Goal: Task Accomplishment & Management: Manage account settings

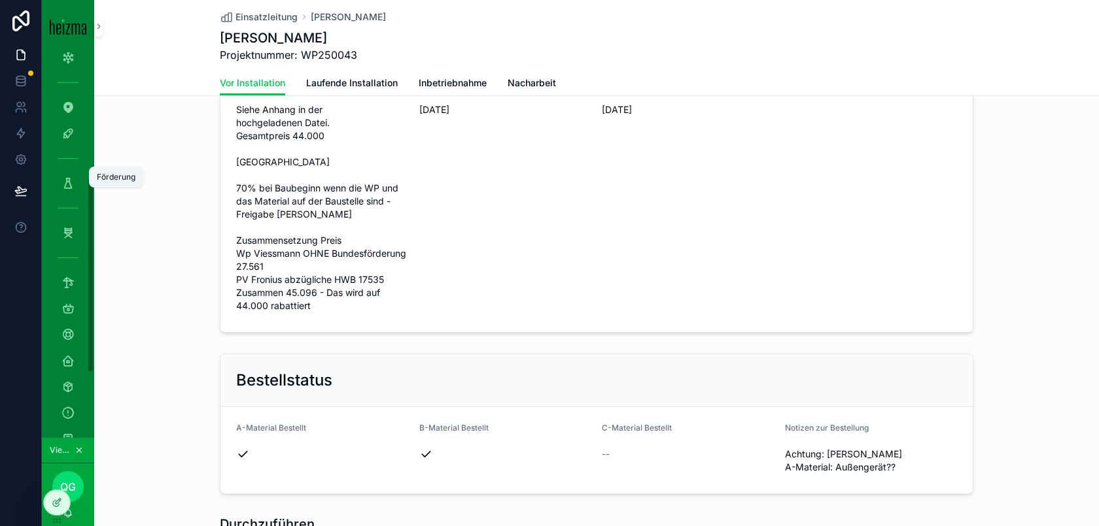
scroll to position [228, 0]
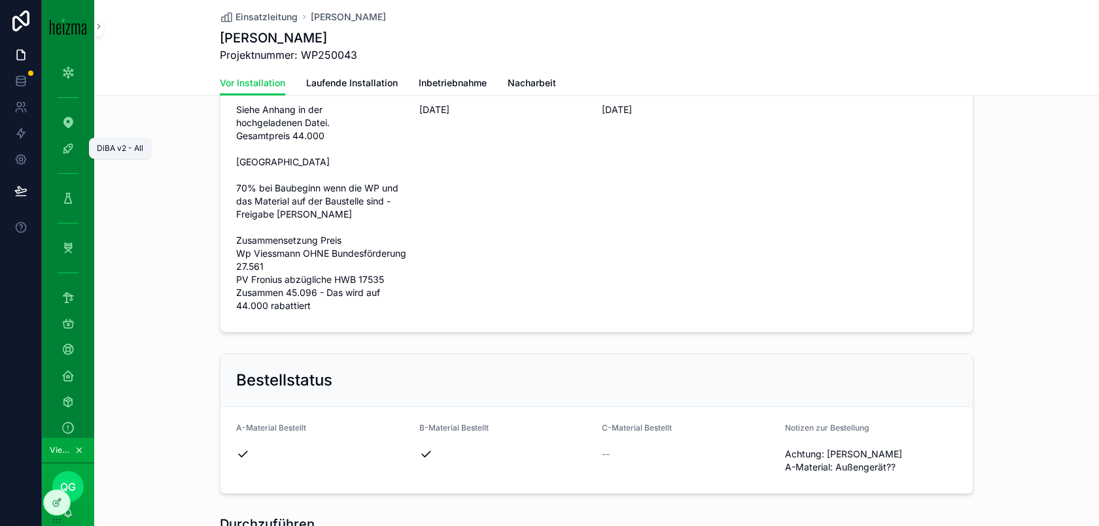
click at [66, 147] on icon "scrollable content" at bounding box center [67, 148] width 13 height 13
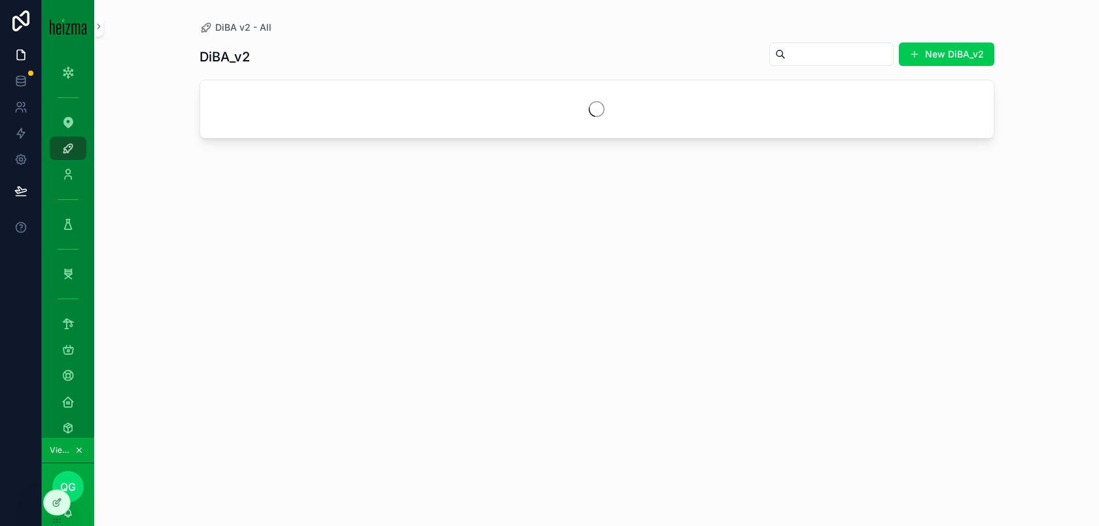
click at [833, 61] on input "scrollable content" at bounding box center [838, 54] width 107 height 18
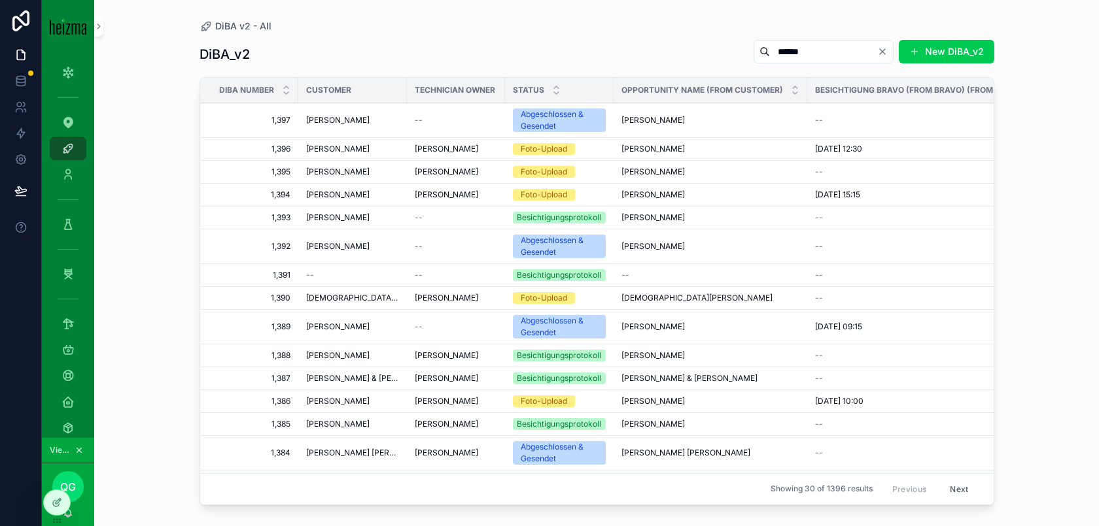
type input "******"
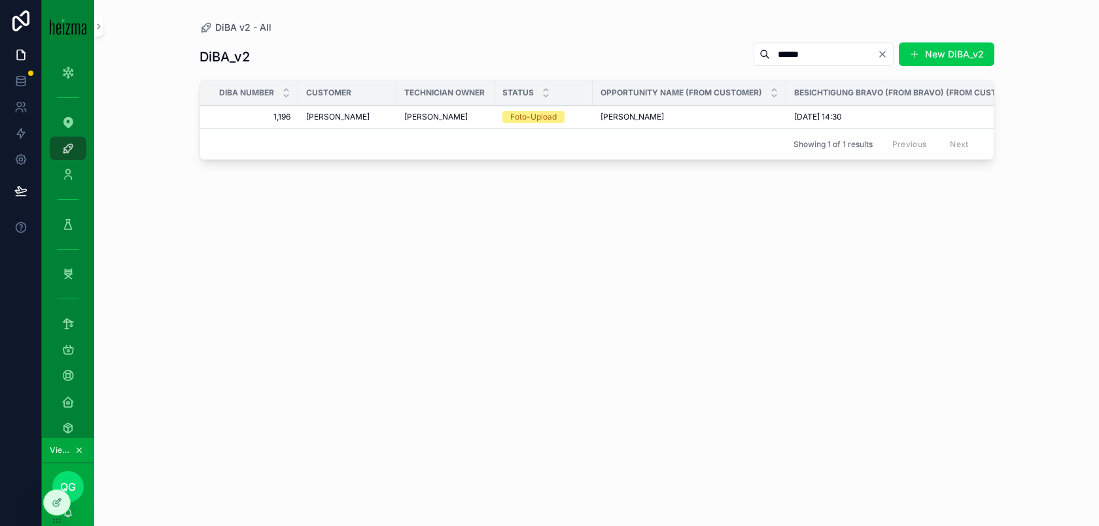
click at [701, 120] on div "Josef Kluger Josef Kluger" at bounding box center [689, 117] width 178 height 10
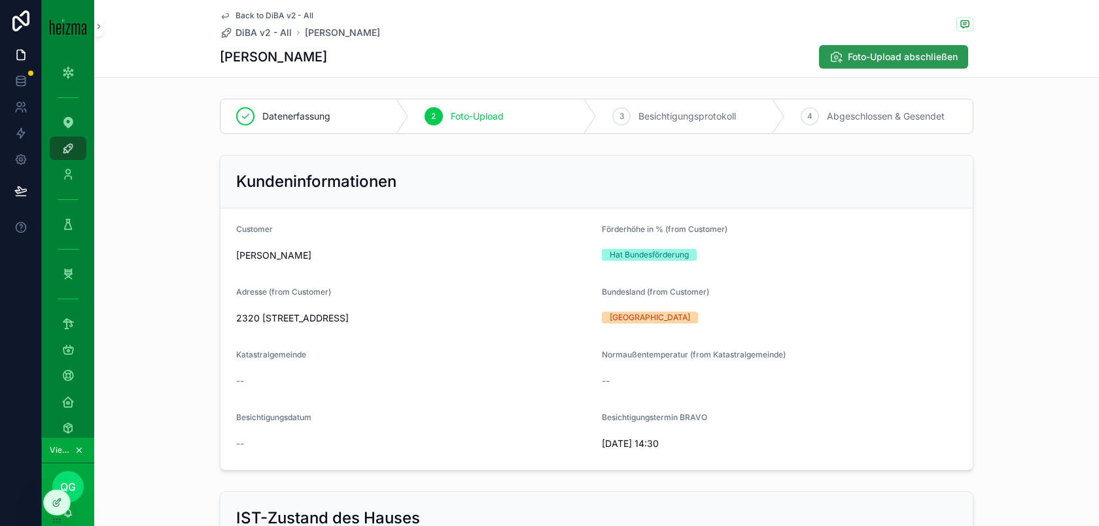
click at [927, 56] on span "Foto-Upload abschließen" at bounding box center [903, 56] width 110 height 13
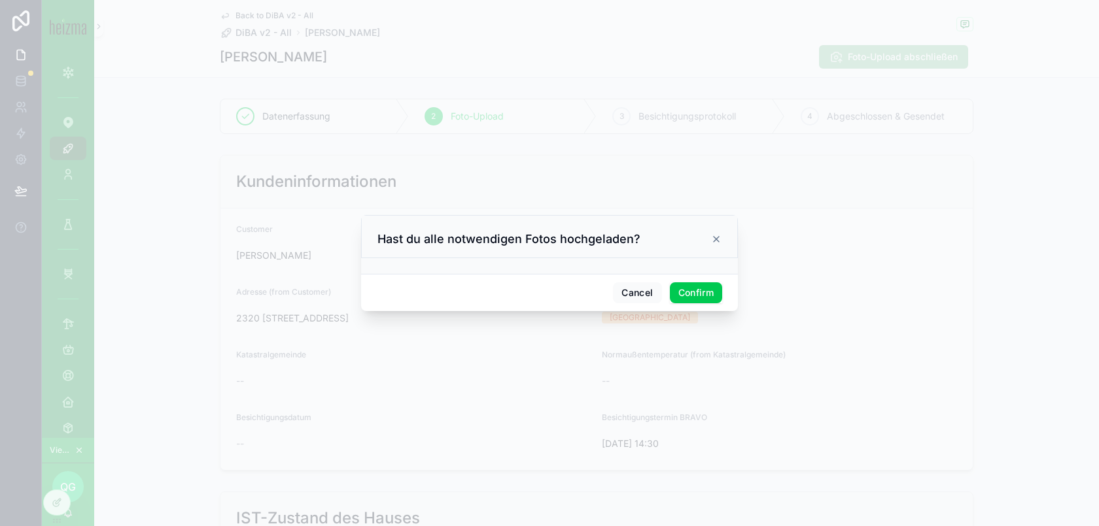
click at [687, 284] on button "Confirm" at bounding box center [696, 293] width 52 height 21
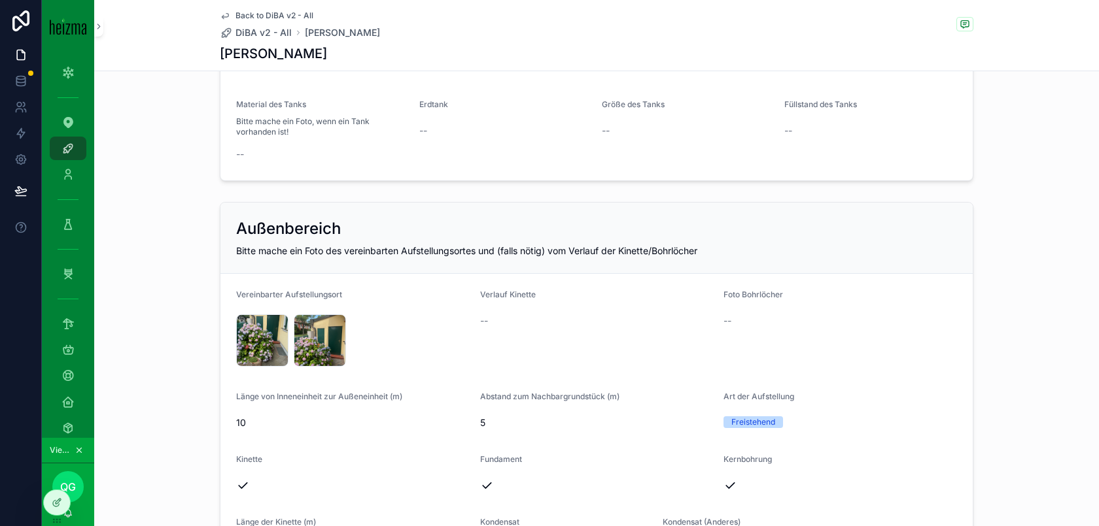
scroll to position [1538, 0]
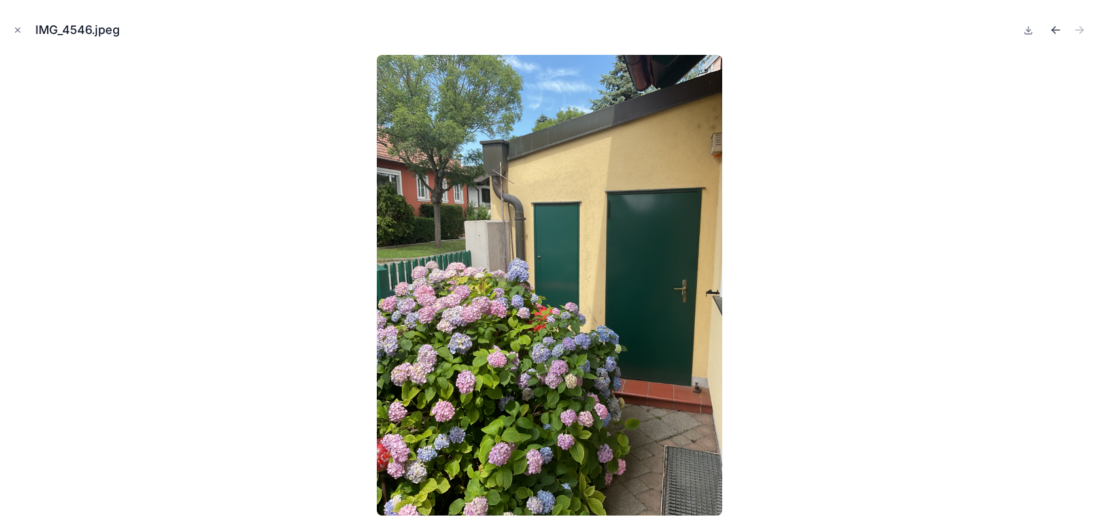
click at [1058, 33] on icon "Previous file" at bounding box center [1055, 30] width 13 height 13
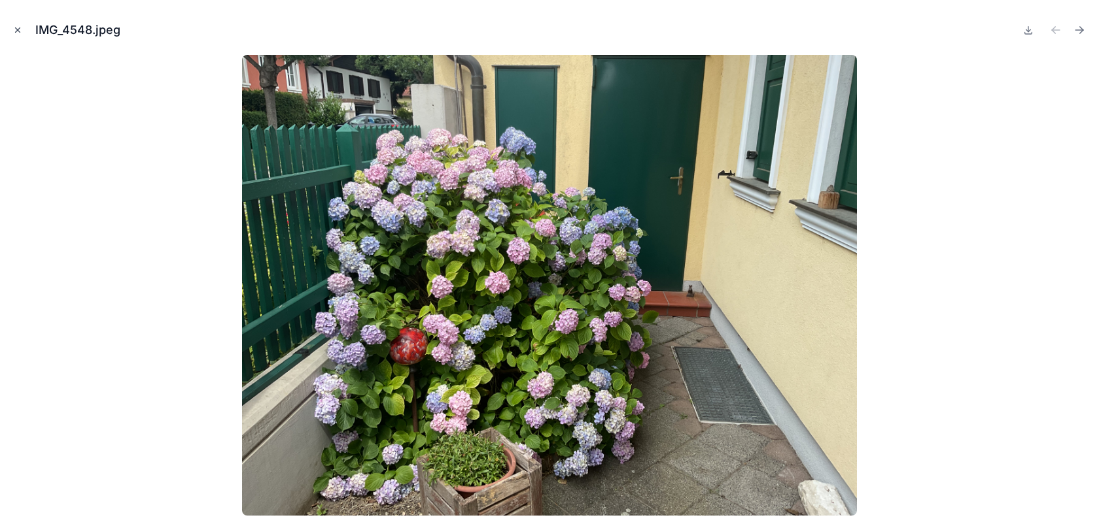
click at [13, 29] on icon "Close modal" at bounding box center [17, 30] width 9 height 9
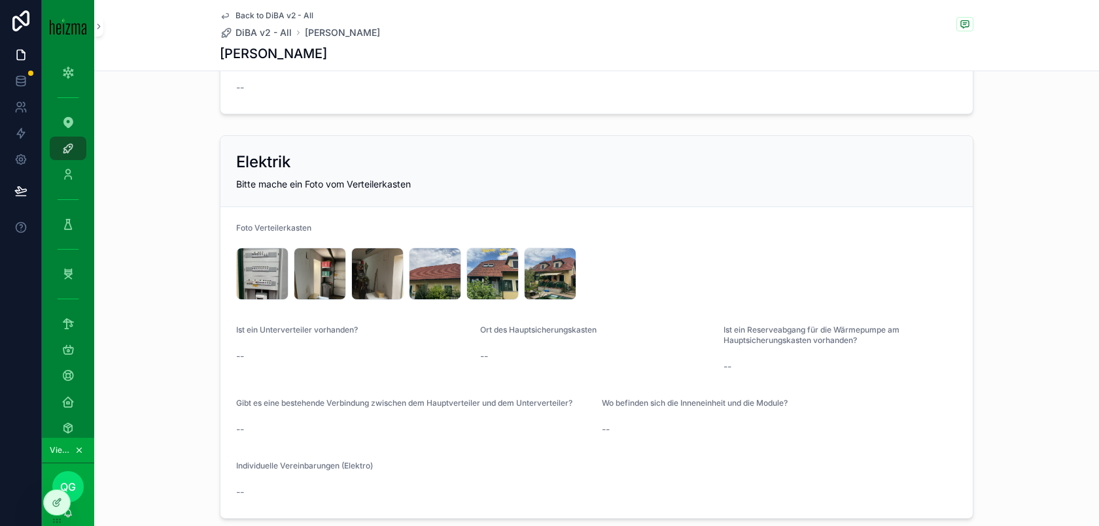
scroll to position [2771, 0]
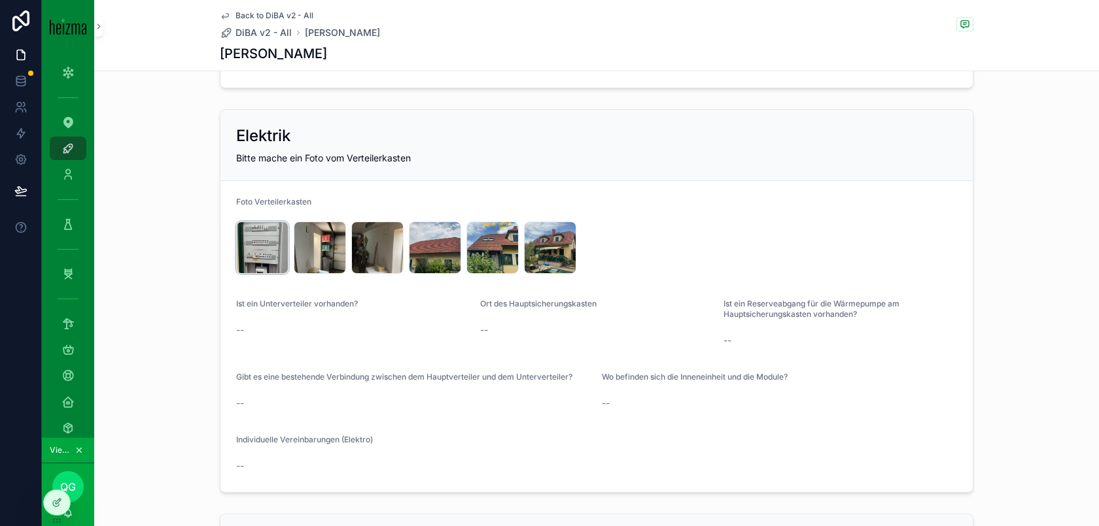
click at [262, 239] on div "IMG_4543 .jpeg" at bounding box center [262, 248] width 52 height 52
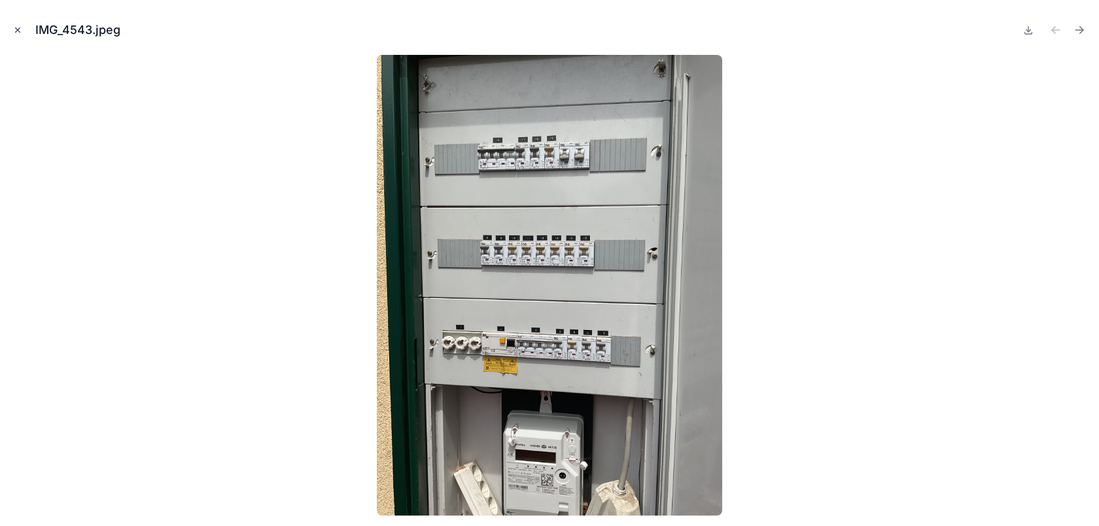
click at [21, 27] on icon "Close modal" at bounding box center [17, 30] width 9 height 9
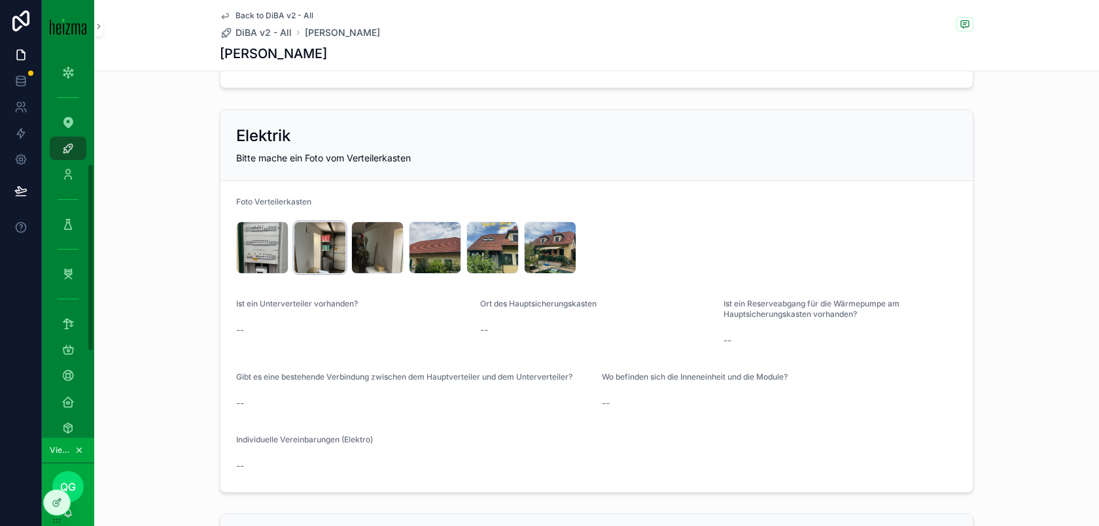
click at [318, 245] on div "IMG_4545 .jpeg" at bounding box center [320, 248] width 52 height 52
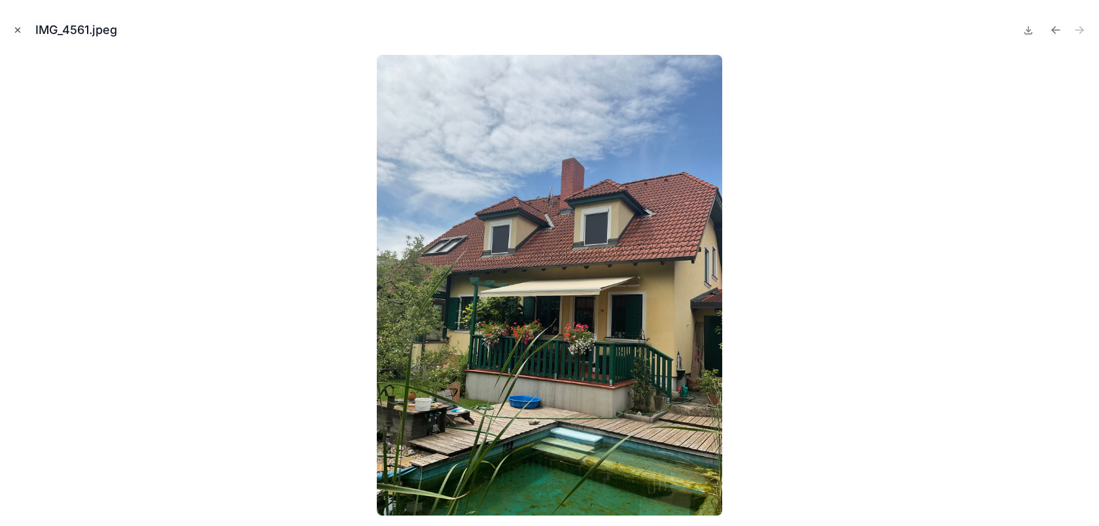
click at [14, 27] on icon "Close modal" at bounding box center [17, 30] width 9 height 9
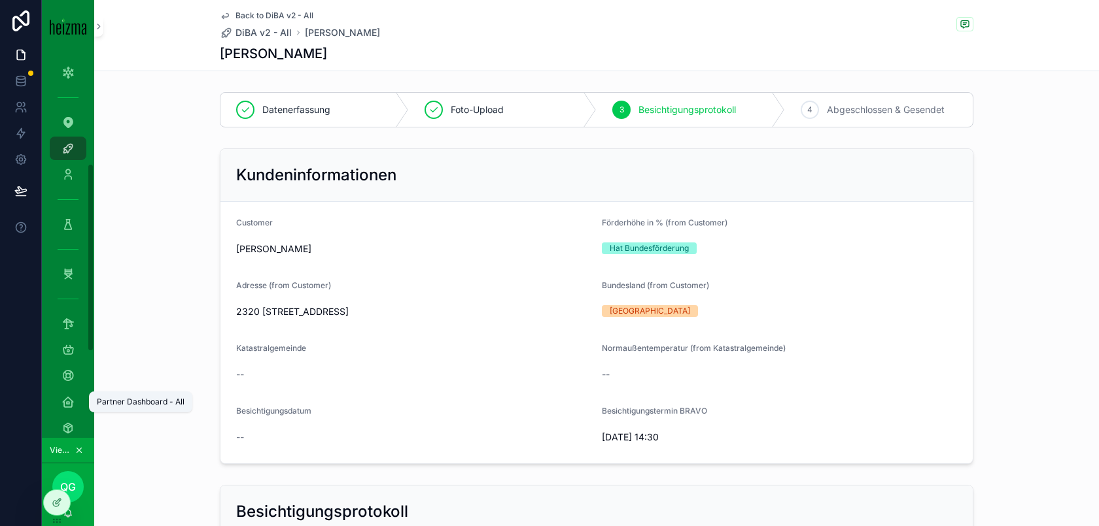
scroll to position [404, 0]
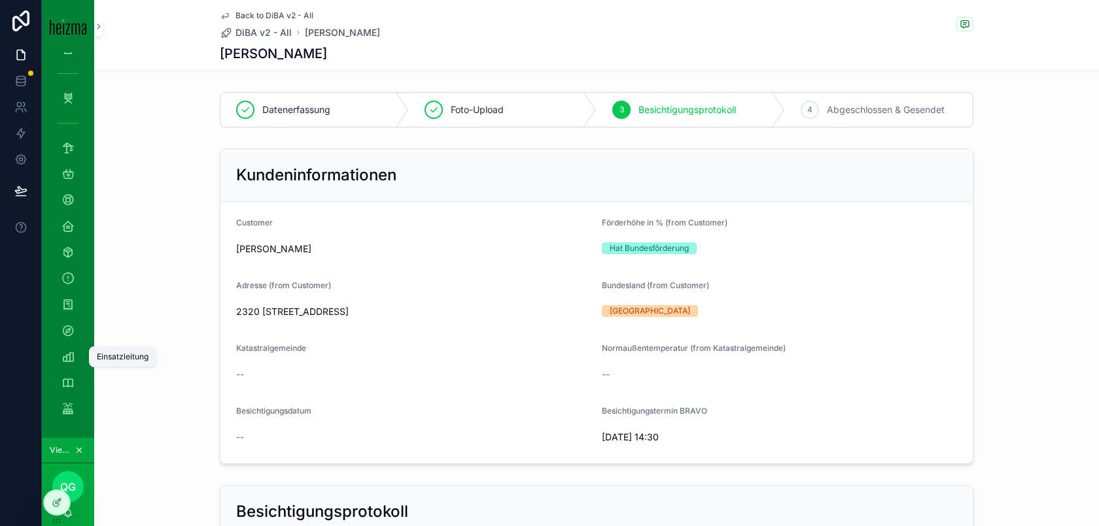
click at [72, 357] on icon "scrollable content" at bounding box center [67, 357] width 13 height 13
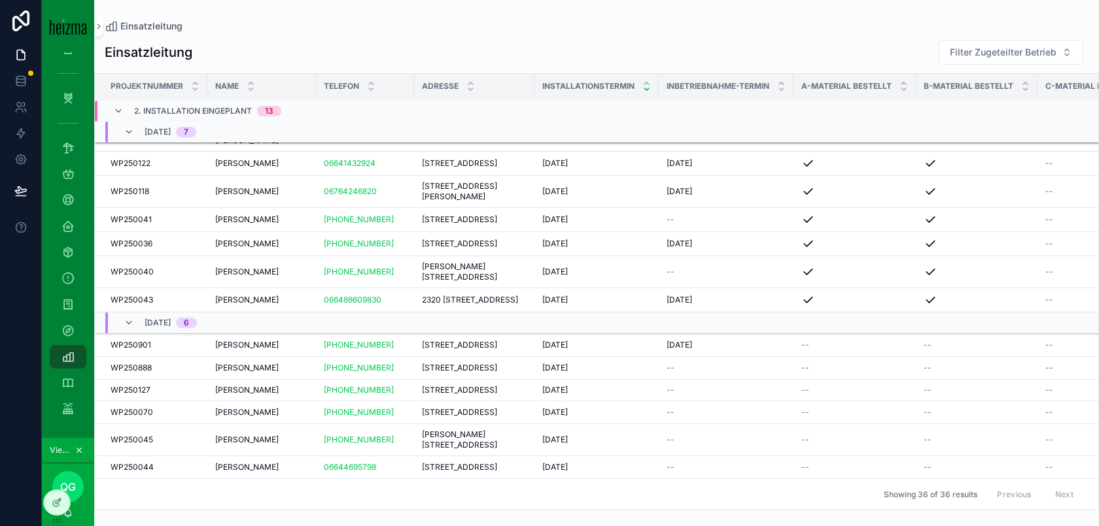
scroll to position [1026, 0]
click at [271, 305] on div "Josef Kluger Josef Kluger" at bounding box center [261, 300] width 93 height 10
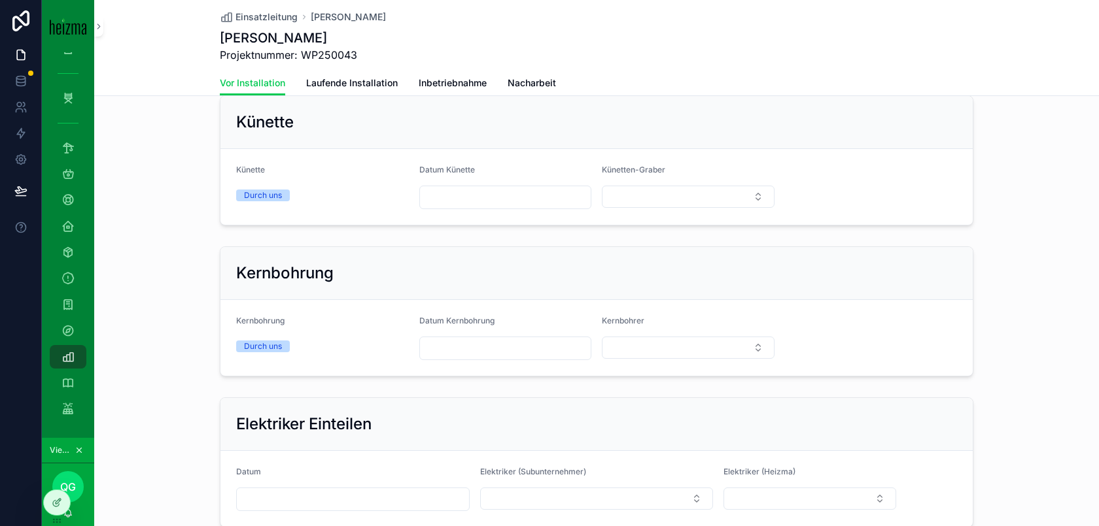
scroll to position [1755, 0]
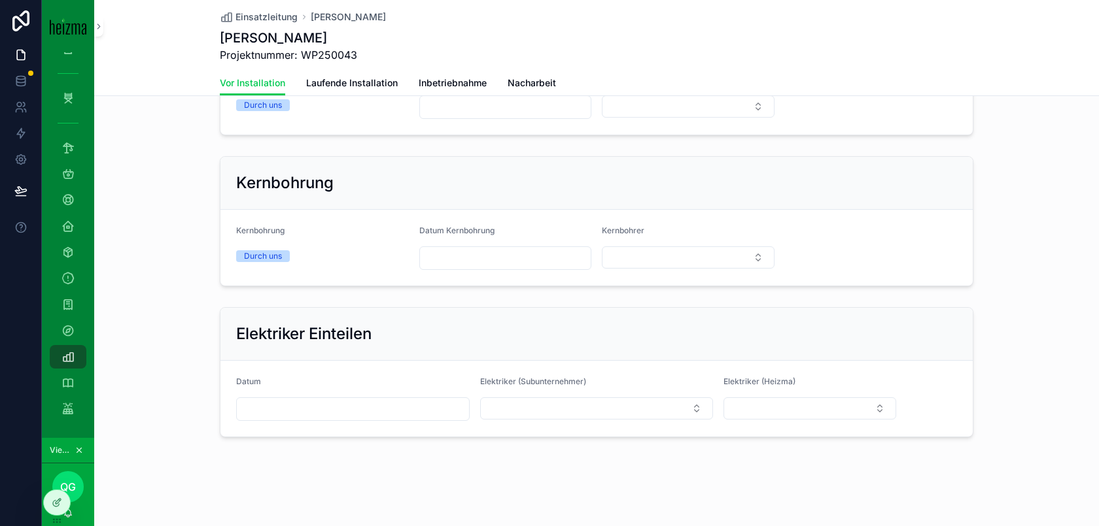
click at [332, 90] on link "Laufende Installation" at bounding box center [352, 84] width 92 height 26
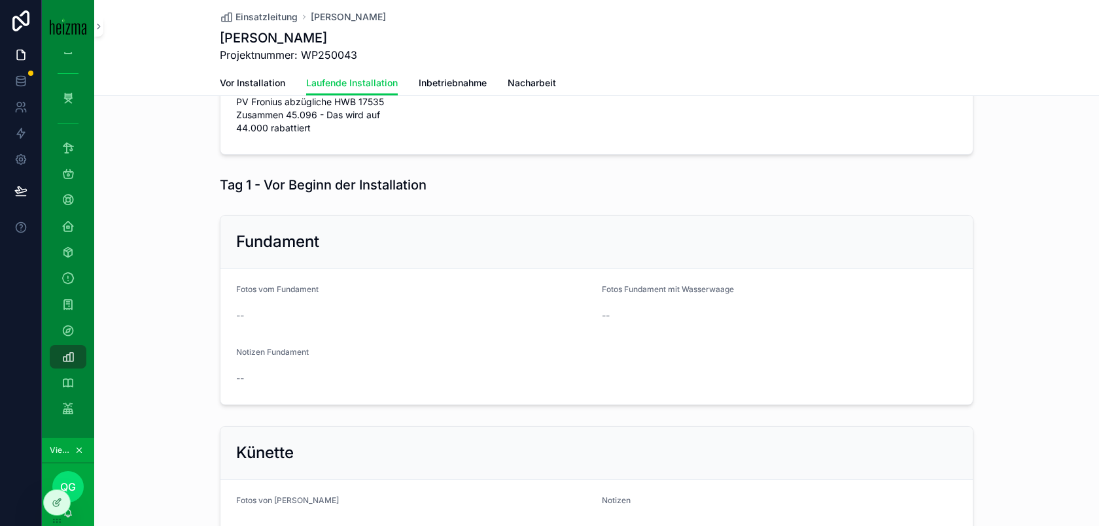
scroll to position [341, 0]
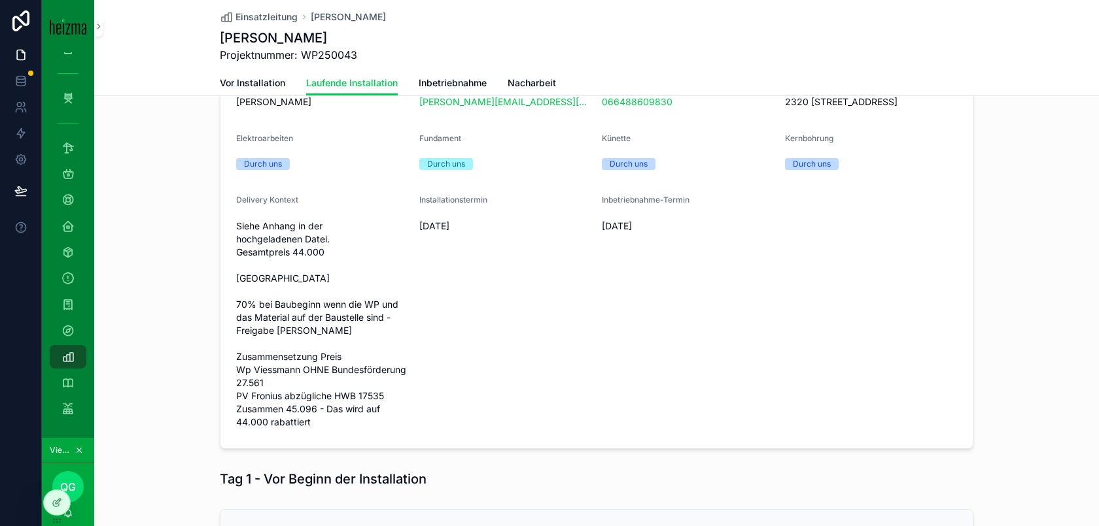
click at [269, 84] on span "Vor Installation" at bounding box center [252, 83] width 65 height 13
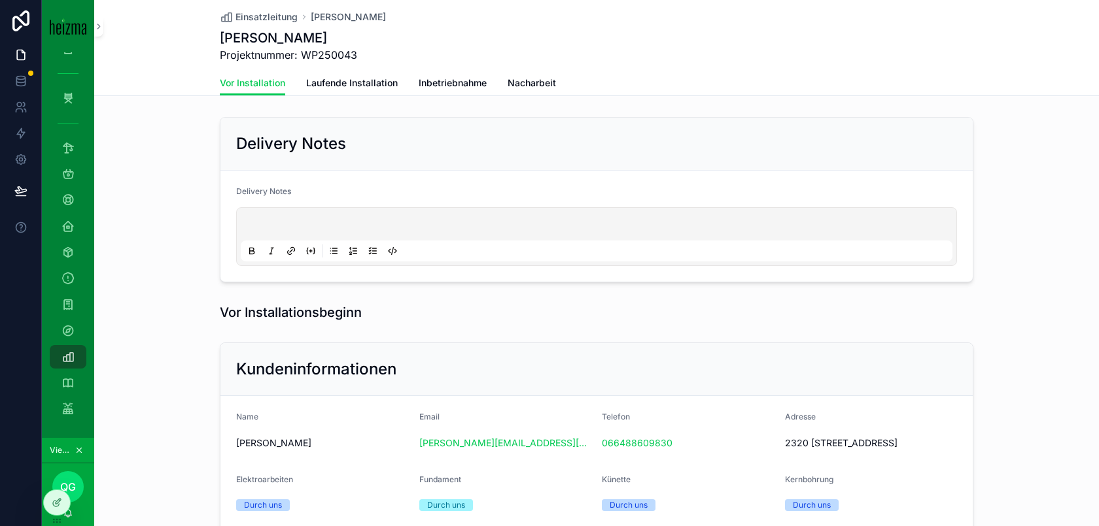
click at [461, 77] on span "Inbetriebnahme" at bounding box center [453, 83] width 68 height 13
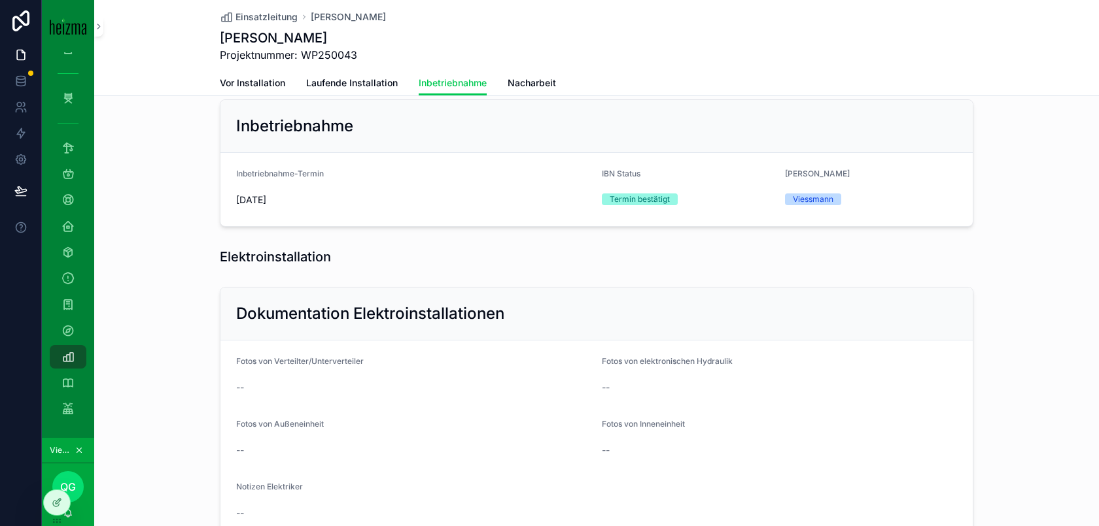
scroll to position [570, 0]
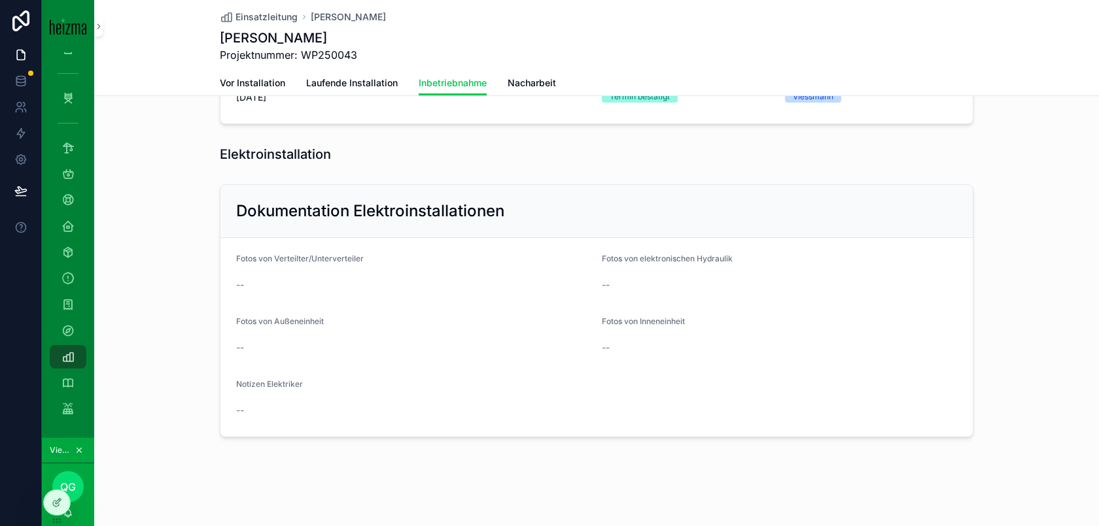
click at [281, 84] on span "Vor Installation" at bounding box center [252, 83] width 65 height 13
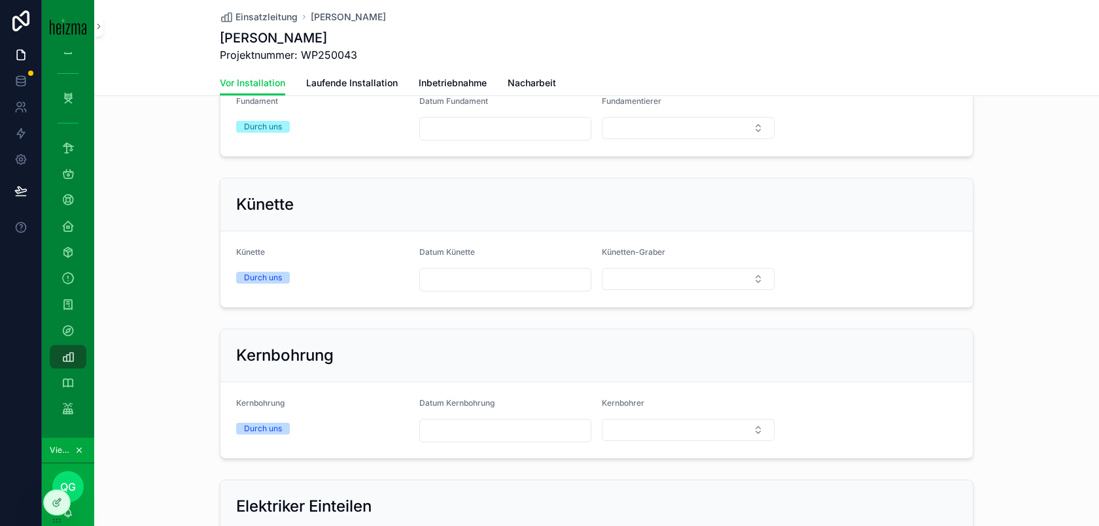
scroll to position [1755, 0]
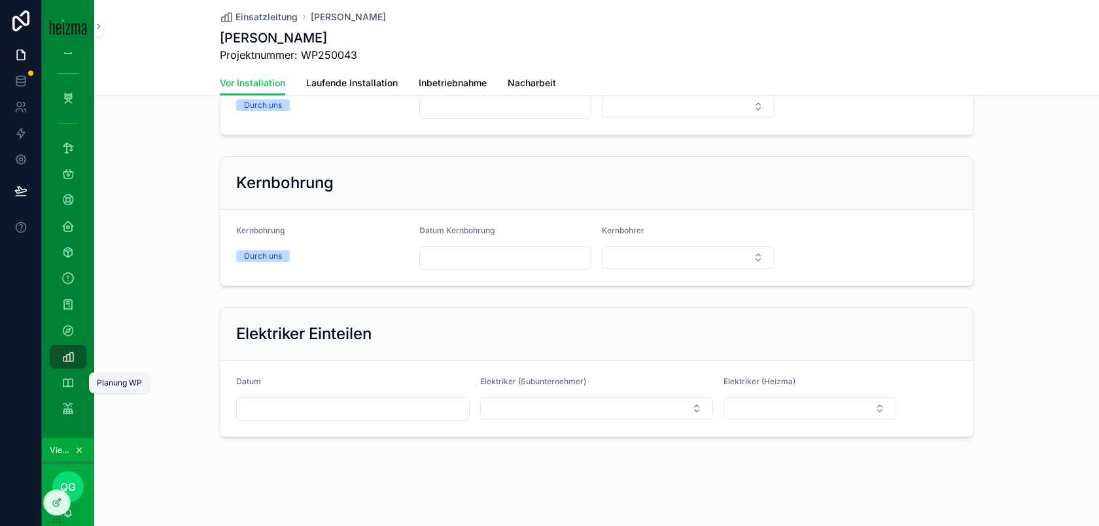
click at [71, 386] on icon "scrollable content" at bounding box center [67, 383] width 13 height 13
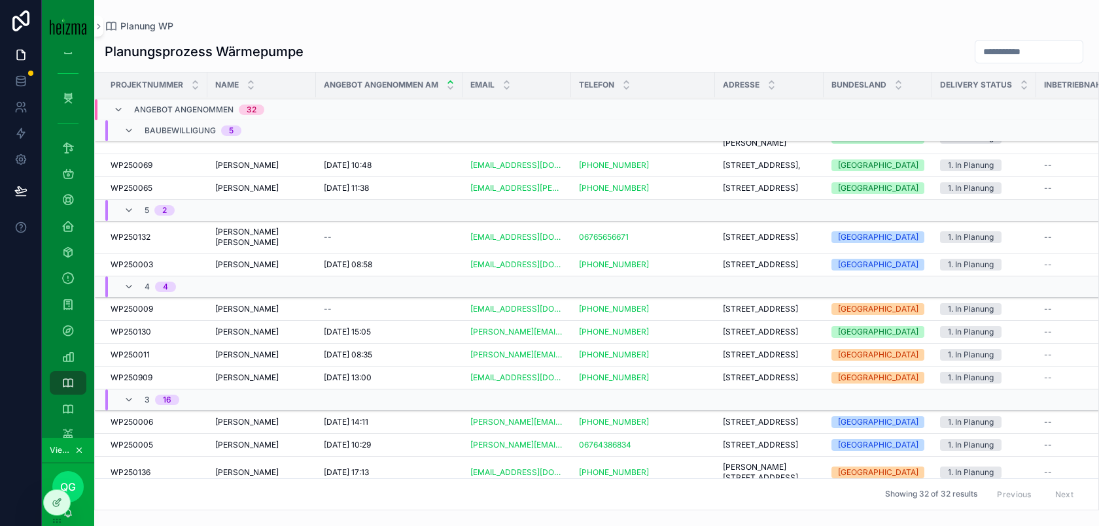
scroll to position [88, 0]
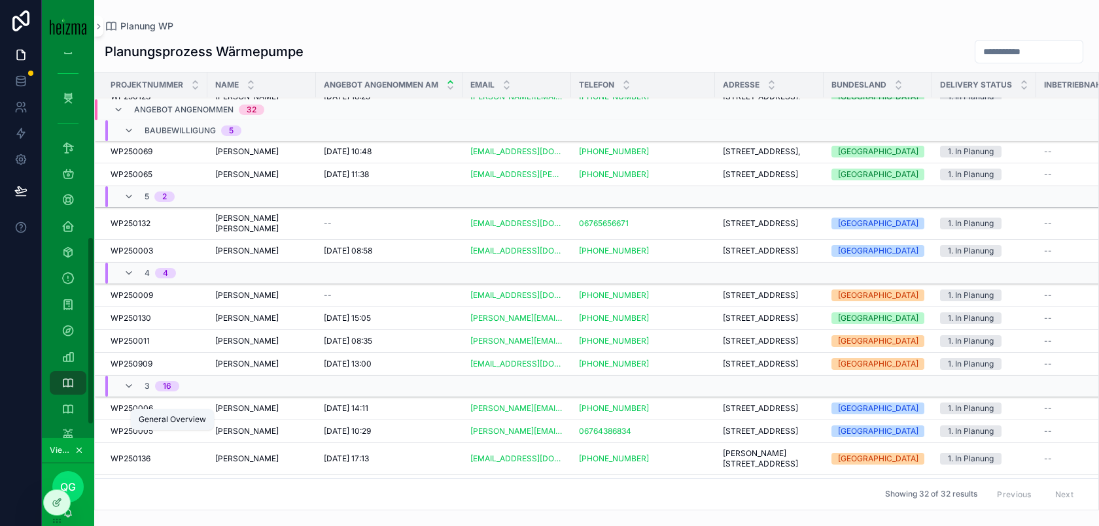
click at [76, 402] on div "General Overview" at bounding box center [68, 409] width 21 height 21
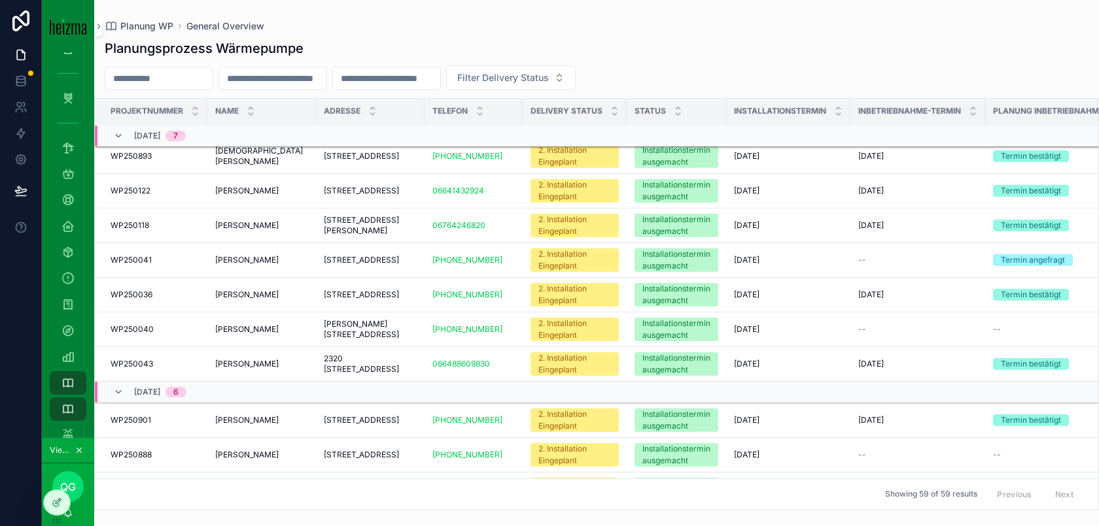
scroll to position [747, 0]
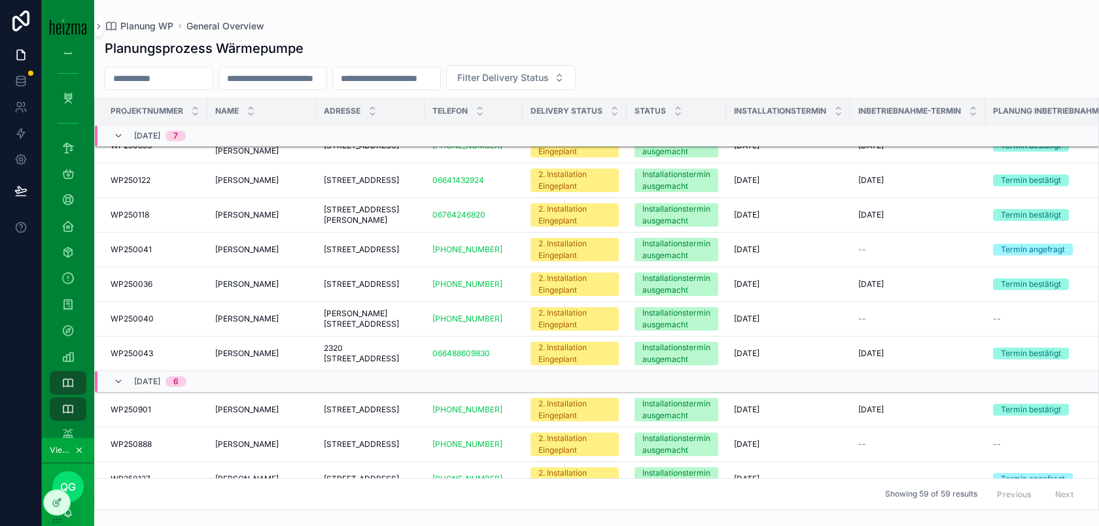
click at [292, 359] on div "Josef Kluger Josef Kluger" at bounding box center [261, 354] width 93 height 10
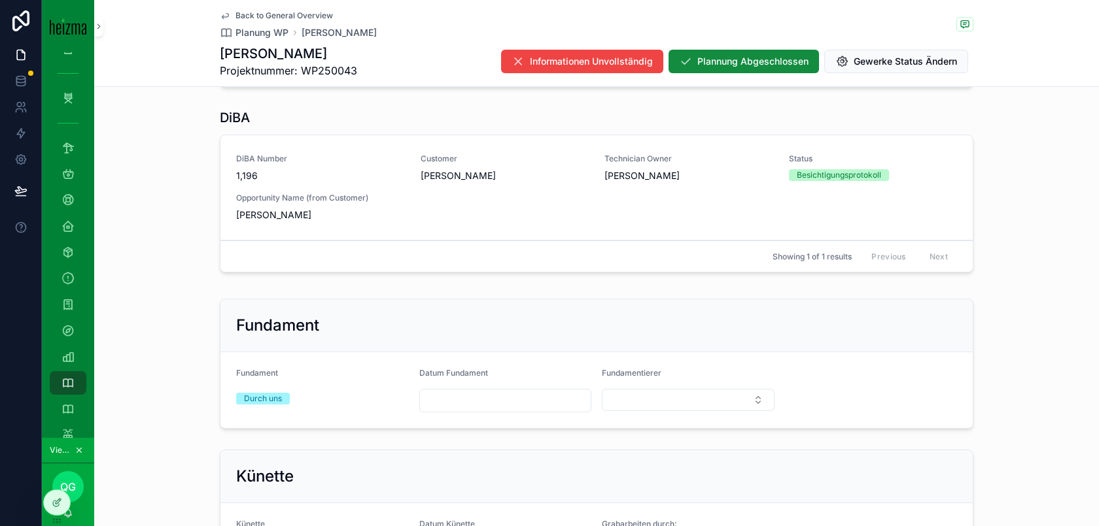
scroll to position [1995, 0]
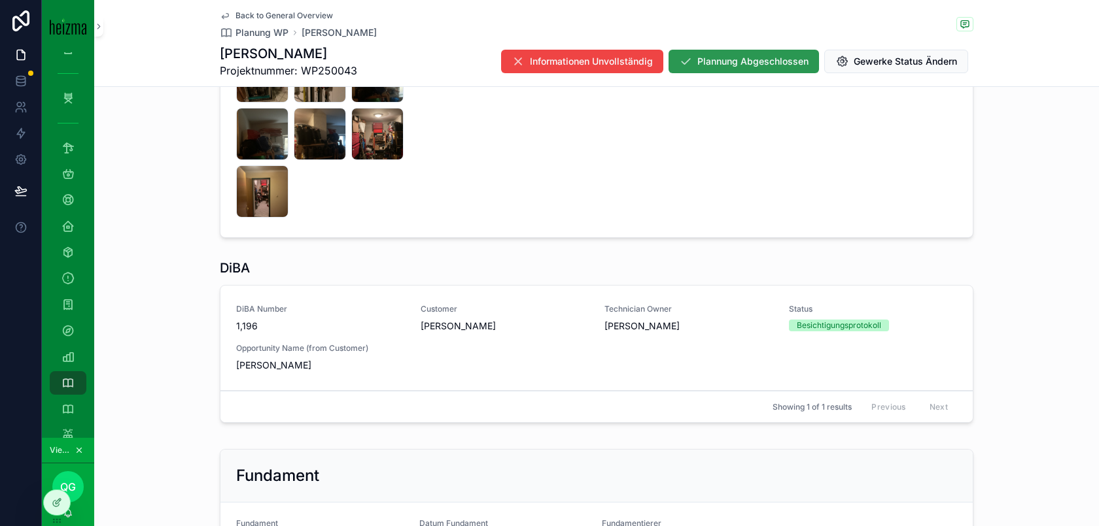
click at [734, 55] on span "Plannung Abgeschlossen" at bounding box center [752, 61] width 111 height 13
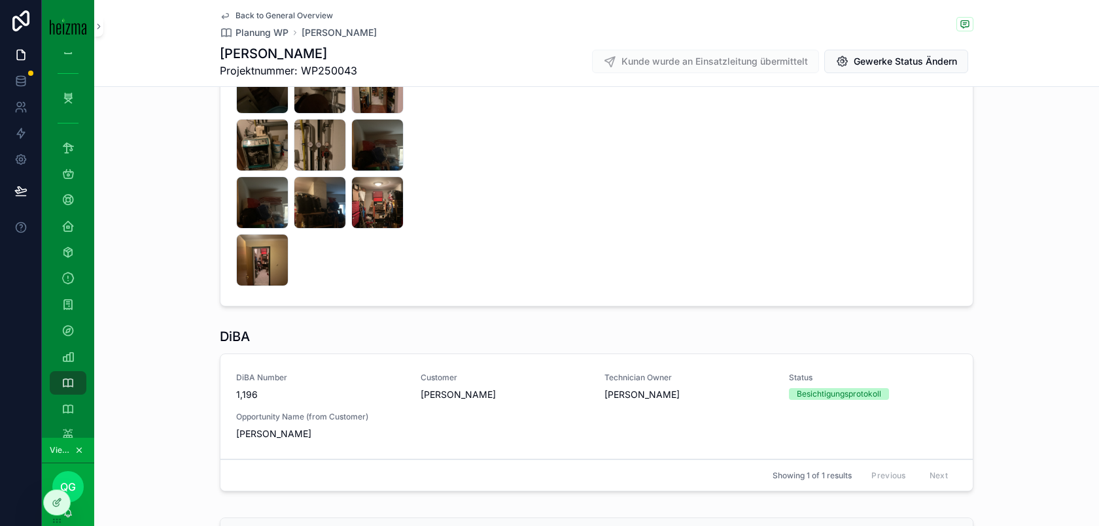
scroll to position [1838, 0]
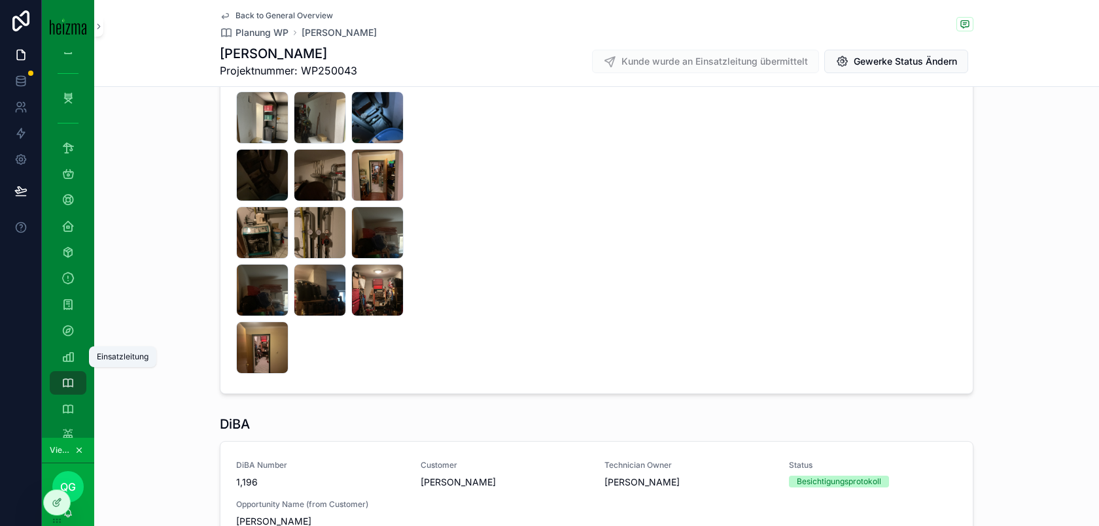
click at [77, 360] on div "Einsatzleitung" at bounding box center [68, 357] width 21 height 21
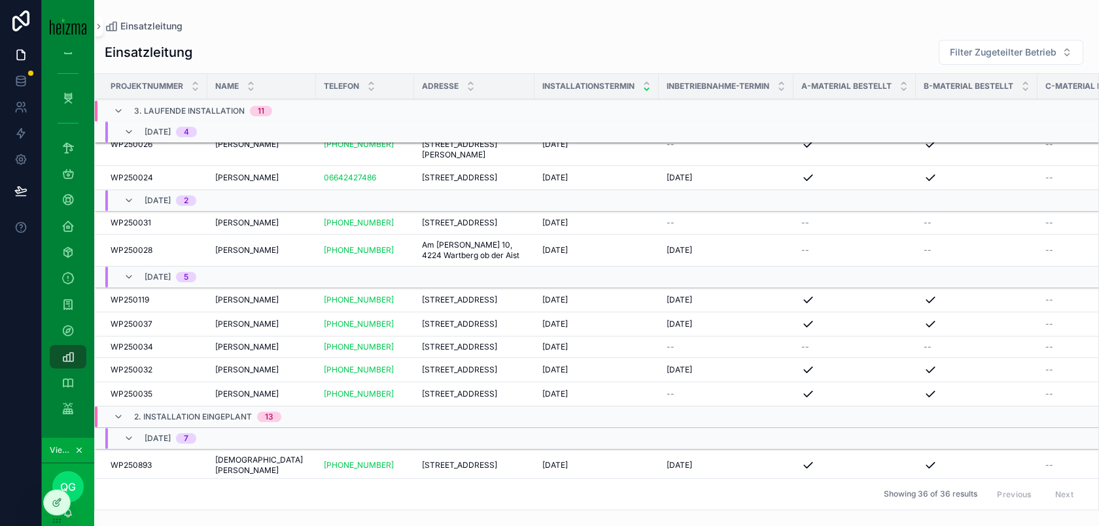
scroll to position [612, 0]
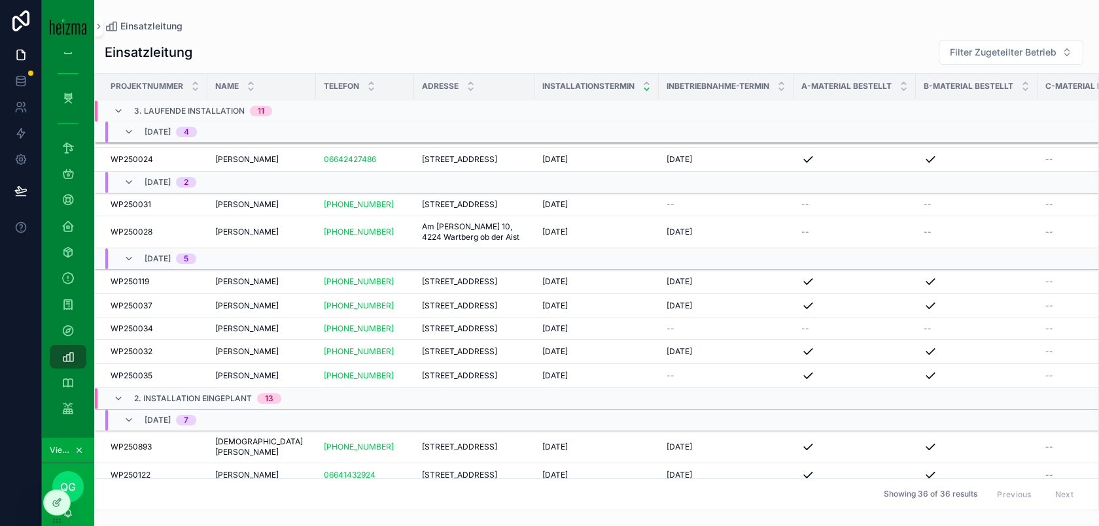
click at [0, 0] on icon at bounding box center [0, 0] width 0 height 0
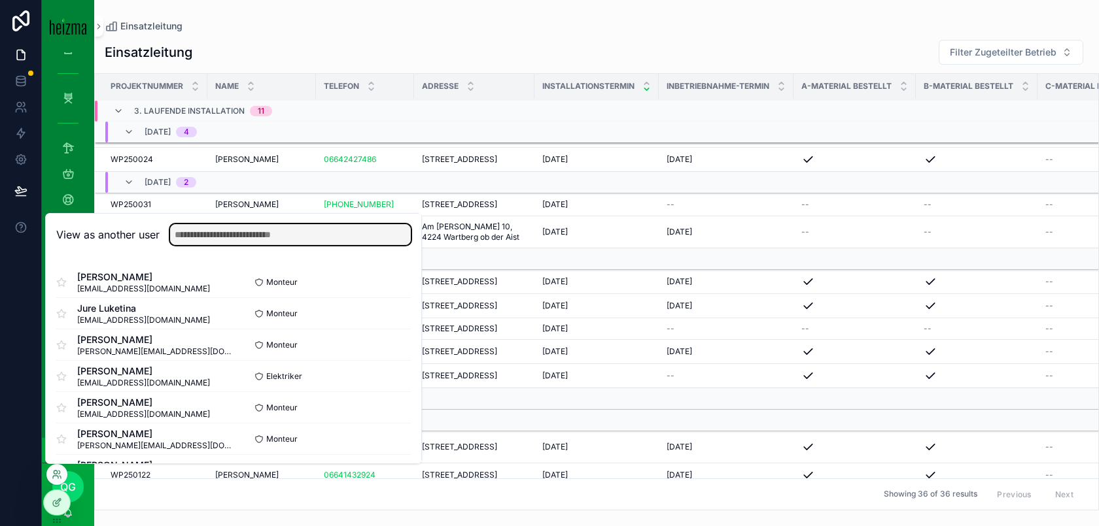
click at [251, 235] on input "text" at bounding box center [290, 234] width 241 height 21
type input "*"
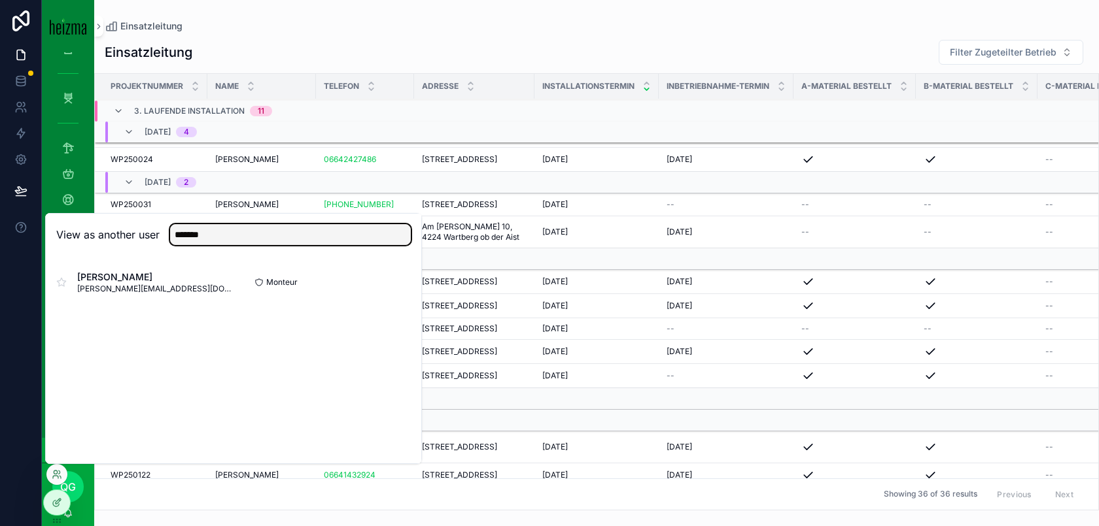
type input "*******"
click at [0, 0] on button "Select" at bounding box center [0, 0] width 0 height 0
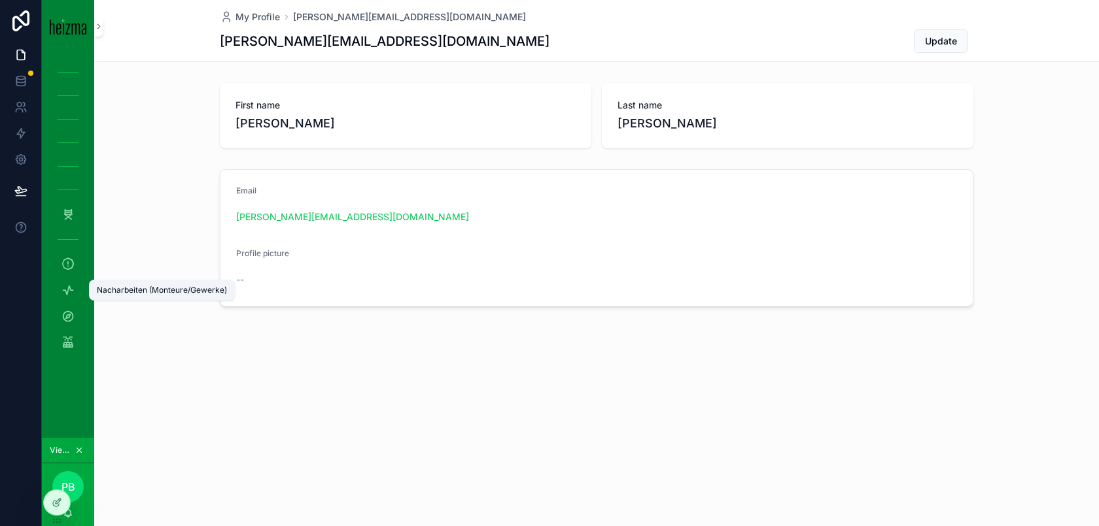
click at [70, 312] on icon "scrollable content" at bounding box center [67, 316] width 13 height 13
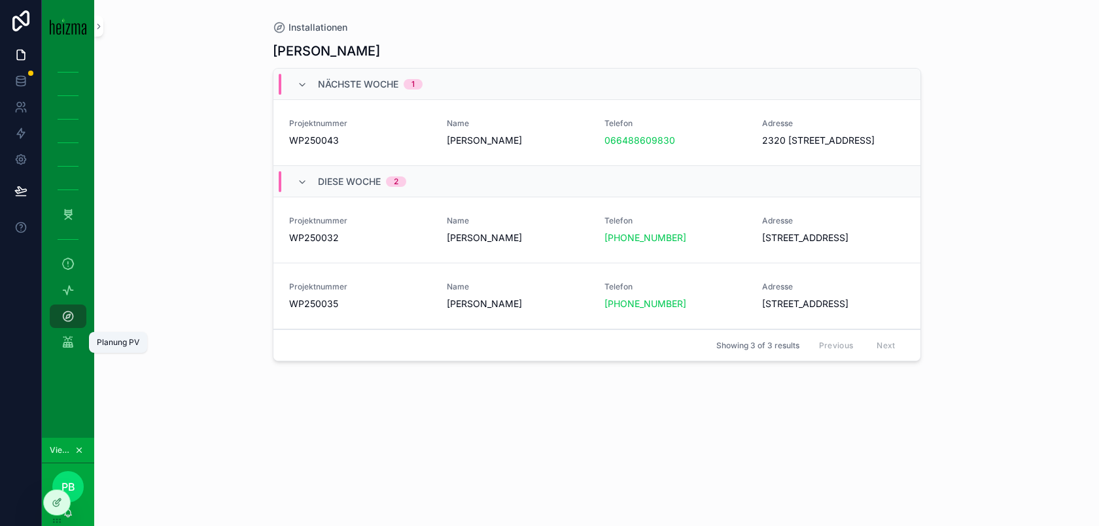
click at [489, 141] on span "[PERSON_NAME]" at bounding box center [518, 140] width 142 height 13
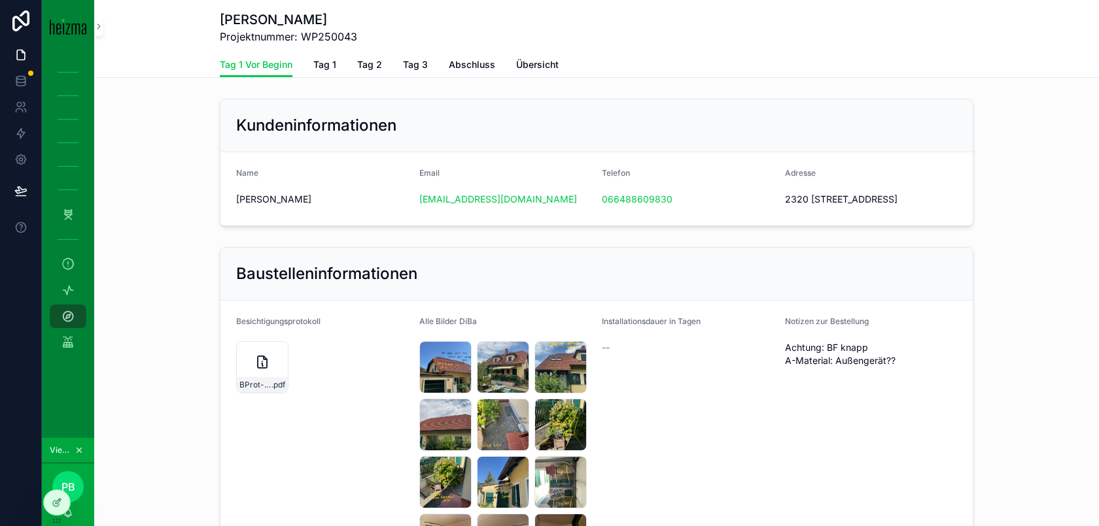
click at [0, 0] on icon at bounding box center [0, 0] width 0 height 0
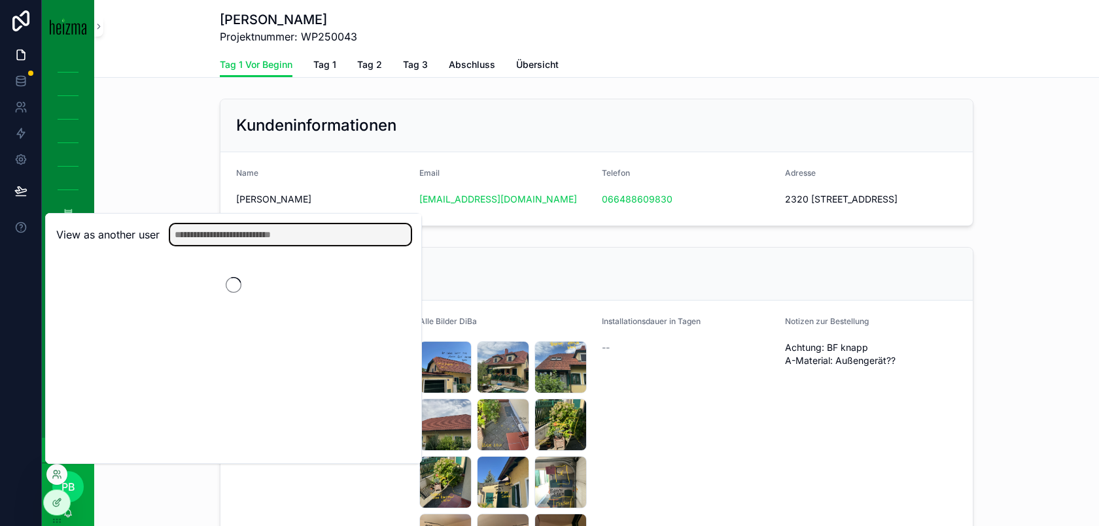
click at [296, 237] on input "text" at bounding box center [290, 234] width 241 height 21
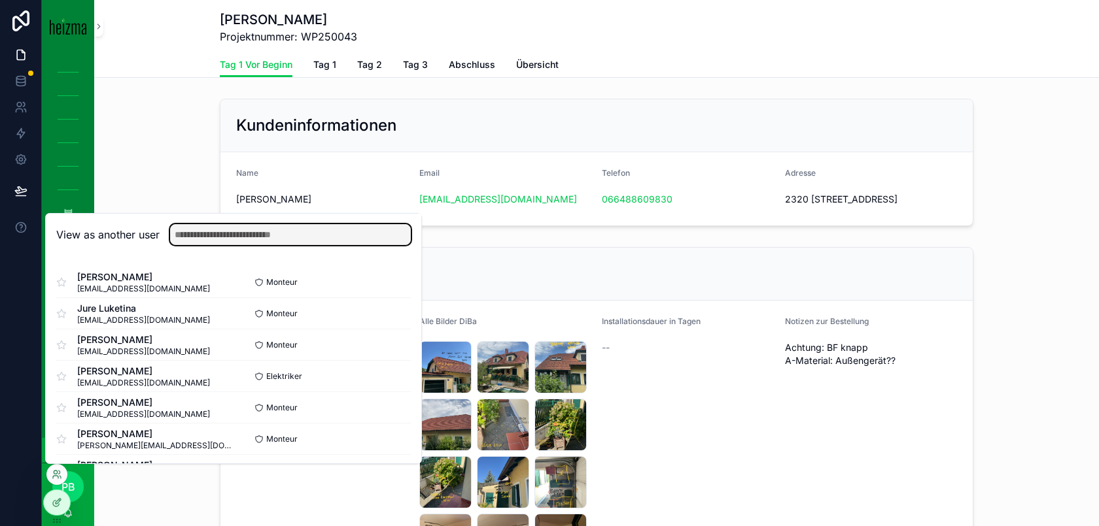
type input "*"
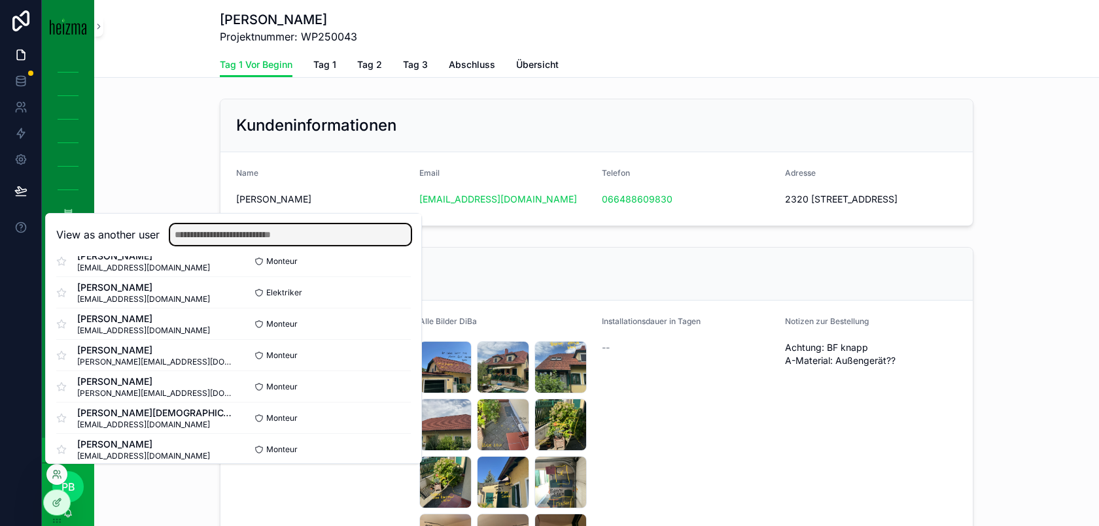
scroll to position [86, 0]
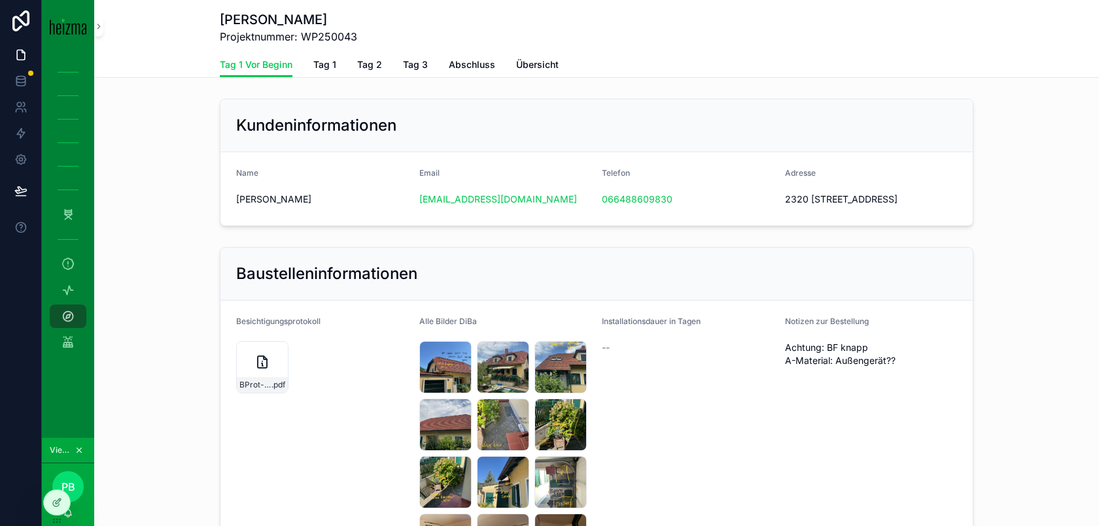
click at [355, 109] on div "Kundeninformationen" at bounding box center [596, 125] width 752 height 53
click at [0, 0] on div at bounding box center [0, 0] width 0 height 0
click at [0, 0] on icon at bounding box center [0, 0] width 0 height 0
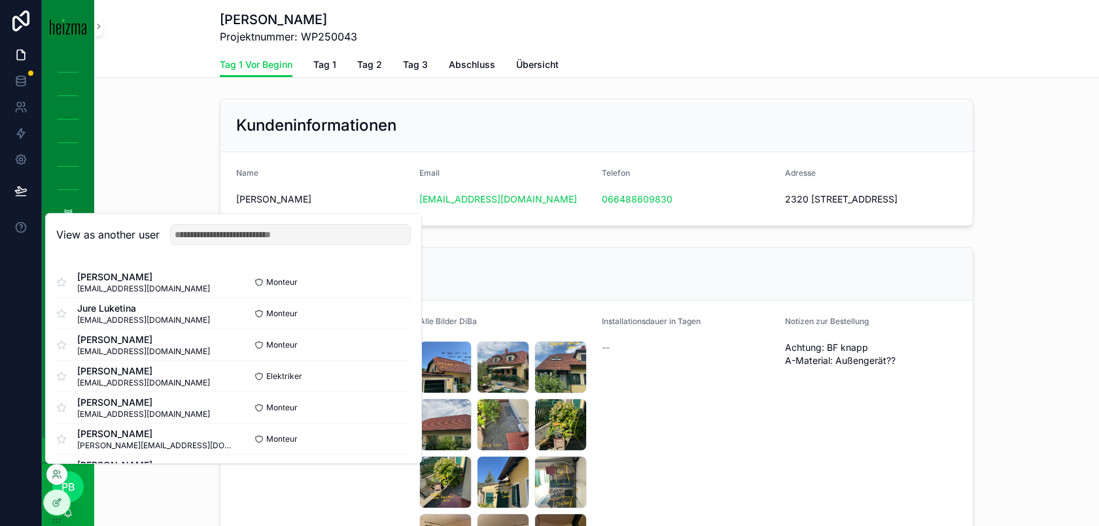
click at [306, 245] on div "View as another user" at bounding box center [233, 235] width 375 height 43
click at [329, 236] on input "text" at bounding box center [290, 234] width 241 height 21
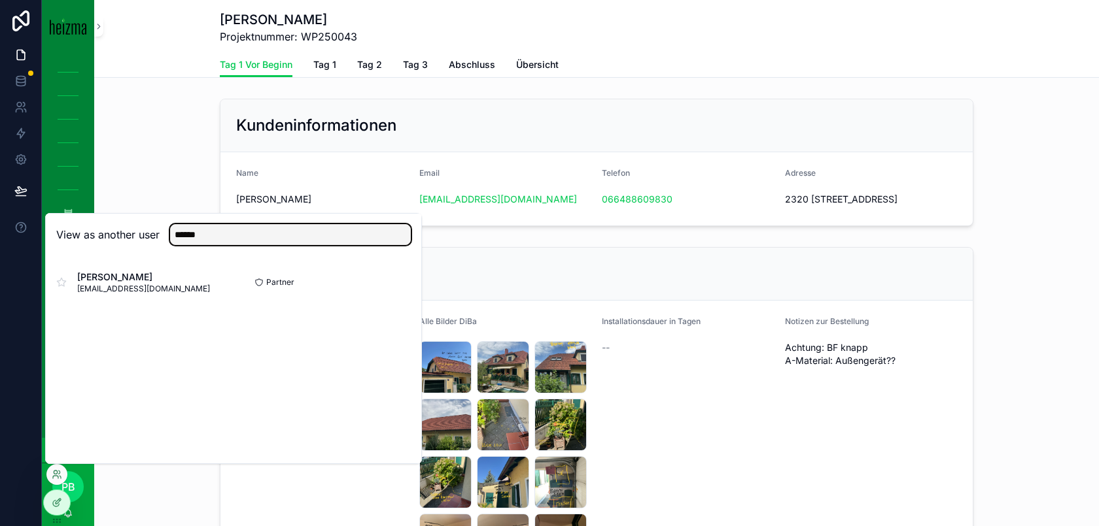
type input "******"
click at [0, 0] on button "Select" at bounding box center [0, 0] width 0 height 0
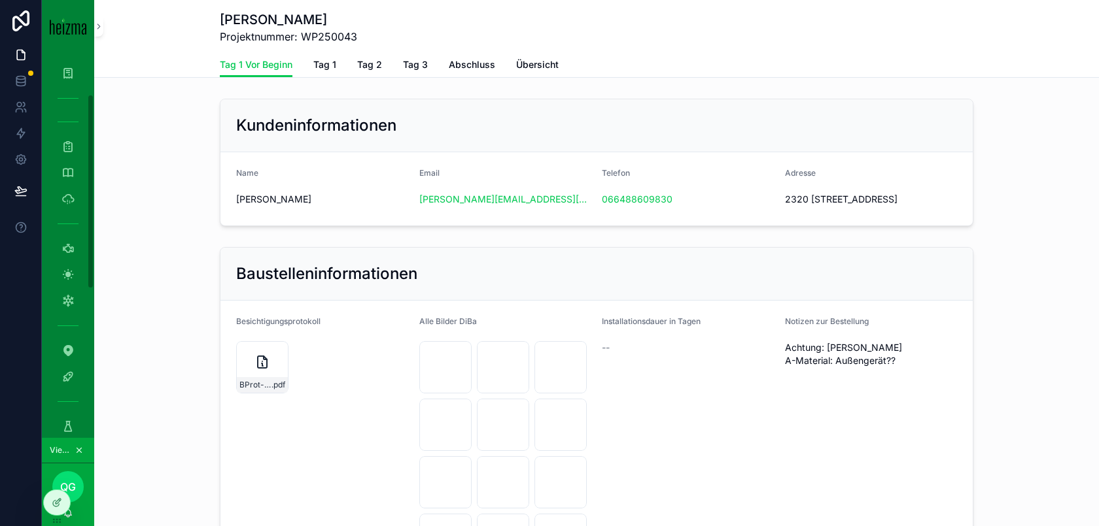
scroll to position [378, 0]
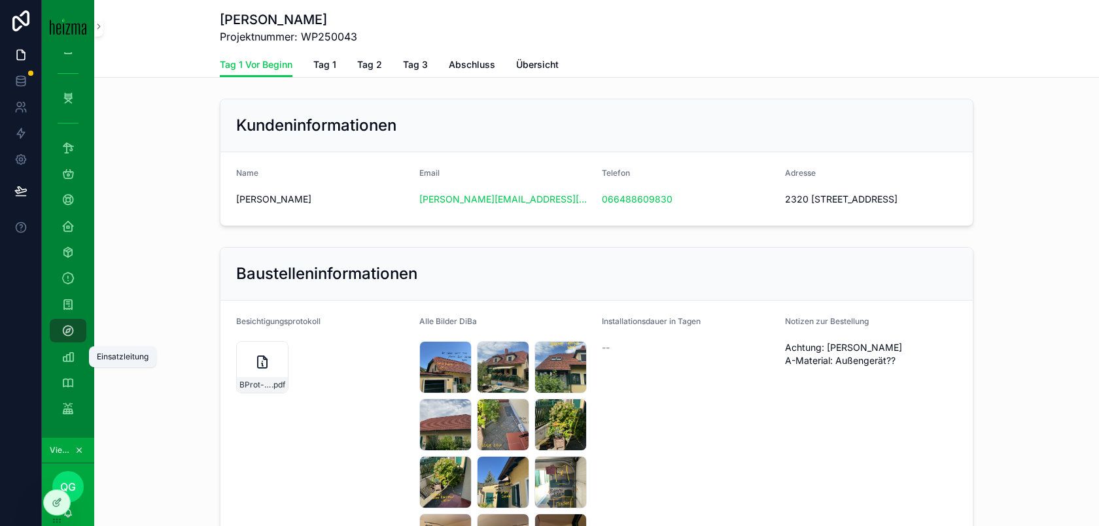
click at [69, 351] on icon "scrollable content" at bounding box center [67, 357] width 13 height 13
